Goal: Task Accomplishment & Management: Use online tool/utility

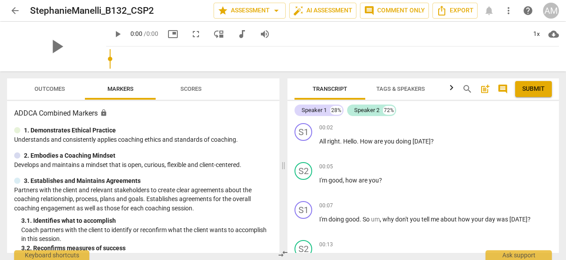
click at [19, 11] on span "arrow_back" at bounding box center [15, 10] width 11 height 11
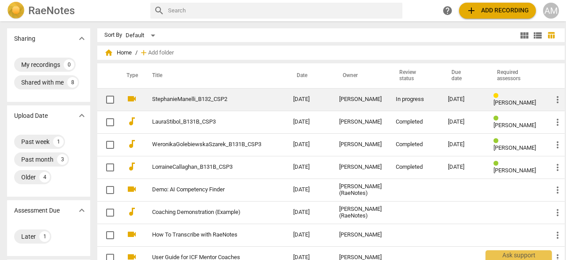
click at [196, 97] on link "StephanieManelli_B132_CSP2" at bounding box center [206, 99] width 109 height 7
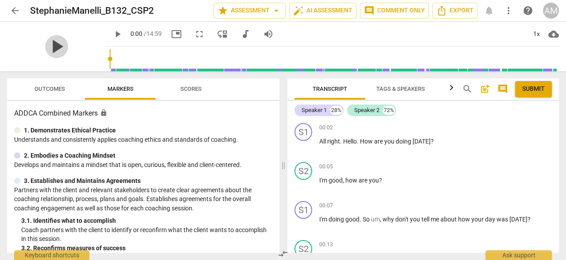
click at [54, 43] on span "play_arrow" at bounding box center [56, 46] width 23 height 23
type input "72"
